Goal: Book appointment/travel/reservation

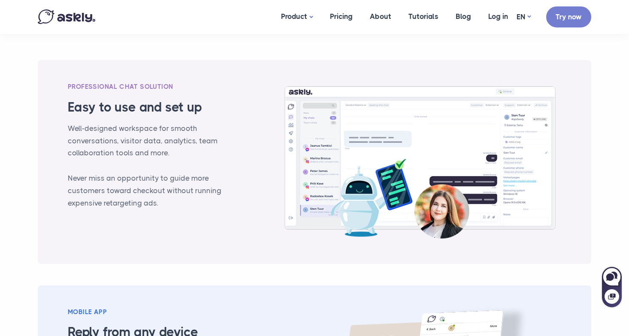
scroll to position [864, 0]
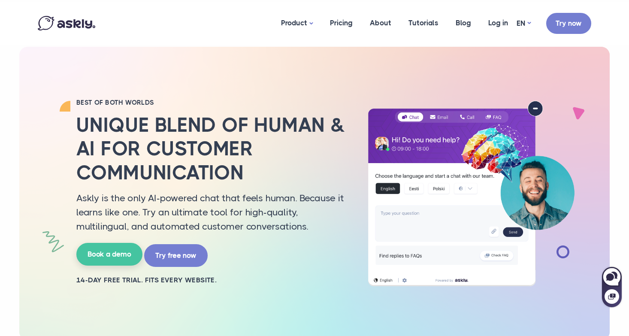
click at [115, 257] on link "Book a demo" at bounding box center [109, 254] width 66 height 23
